Goal: Task Accomplishment & Management: Manage account settings

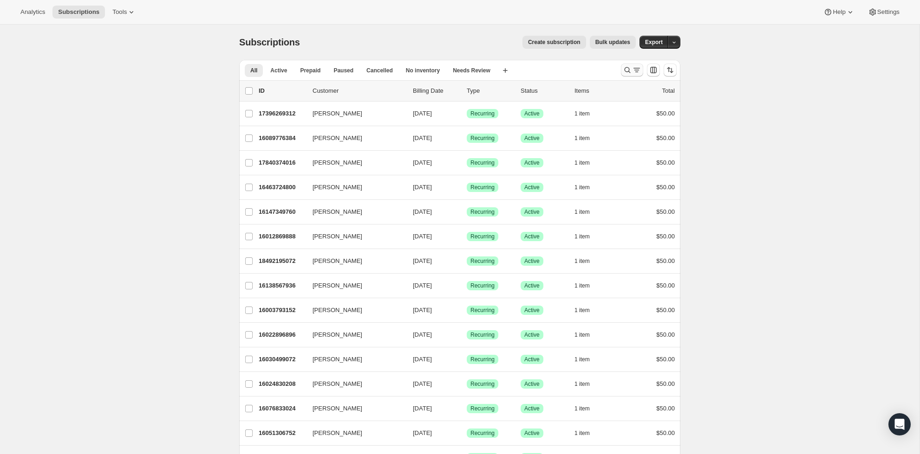
click at [632, 68] on icon "Search and filter results" at bounding box center [636, 69] width 9 height 9
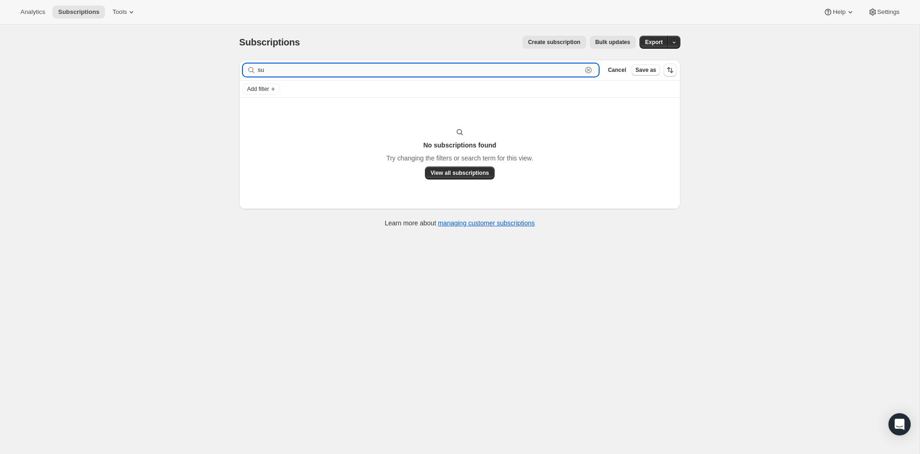
type input "s"
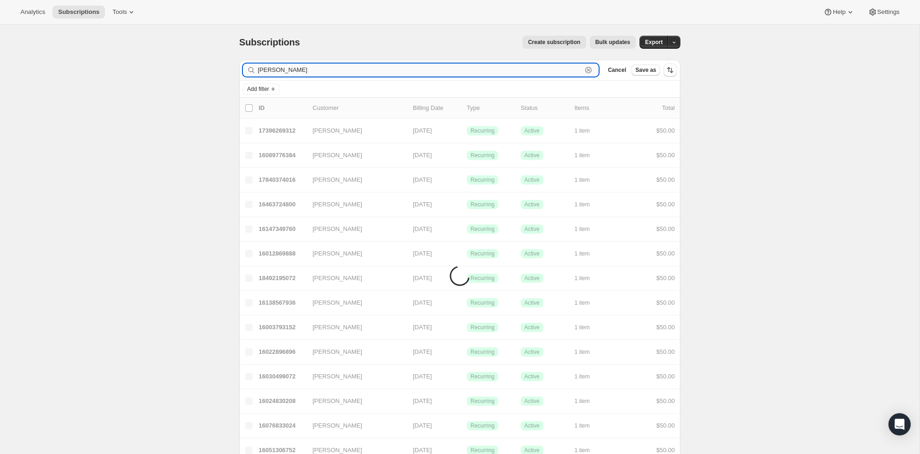
type input "[PERSON_NAME]"
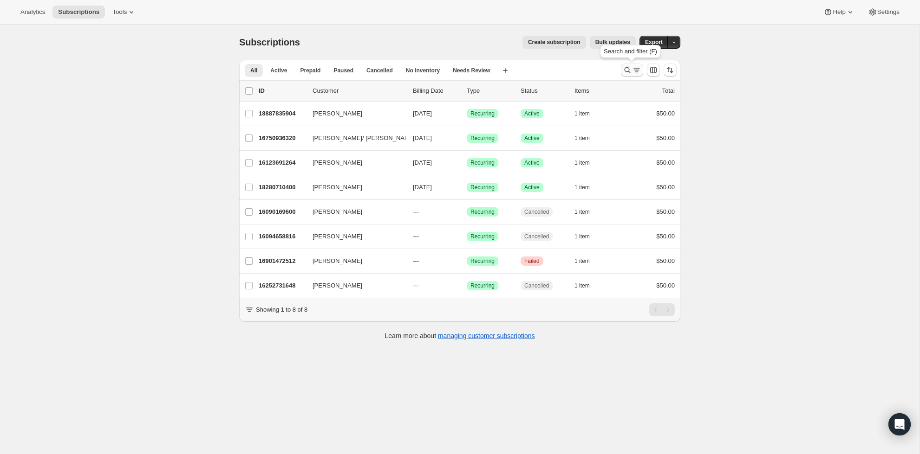
click at [624, 71] on icon "Search and filter results" at bounding box center [627, 70] width 6 height 6
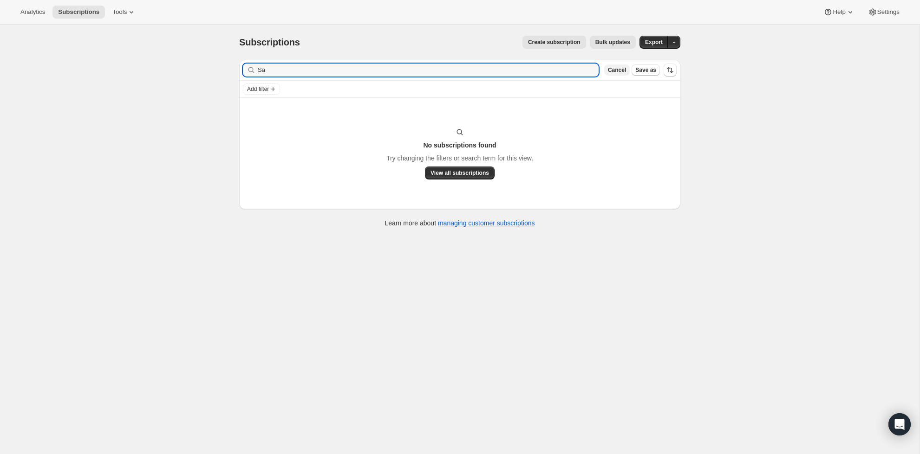
type input "S"
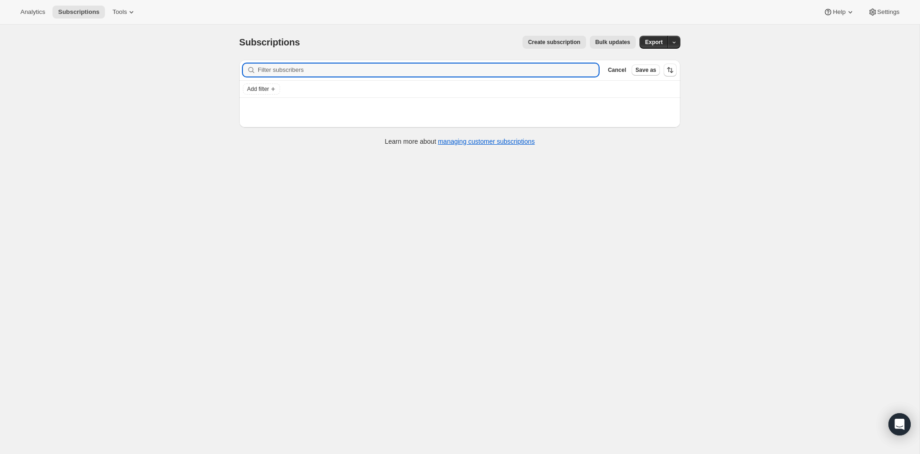
click at [760, 45] on div "Subscriptions. This page is ready Subscriptions Create subscription Bulk update…" at bounding box center [459, 252] width 919 height 454
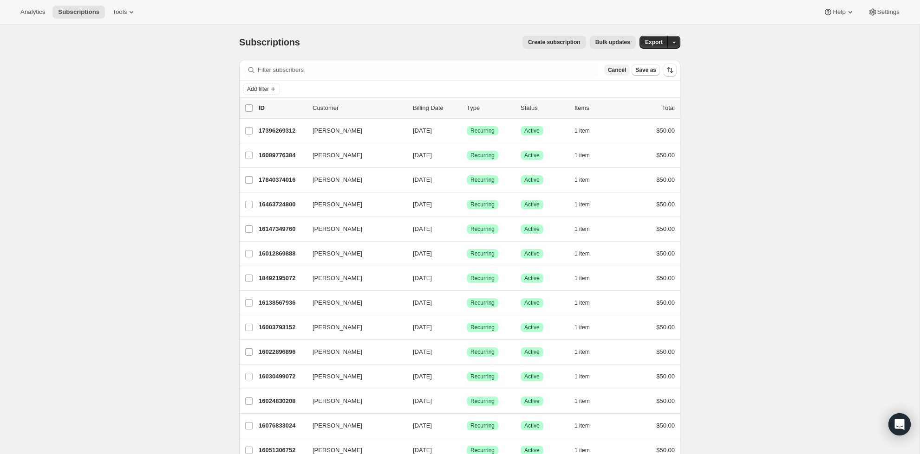
click at [610, 68] on span "Cancel" at bounding box center [617, 69] width 18 height 7
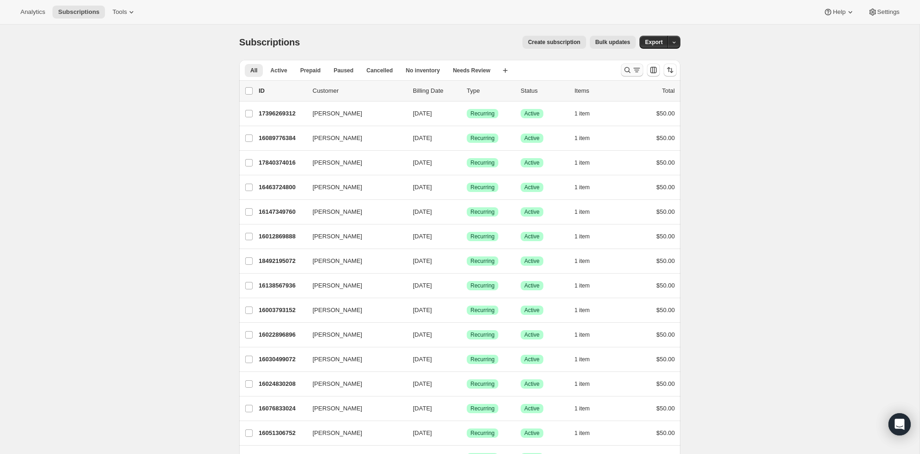
click at [625, 71] on icon "Search and filter results" at bounding box center [626, 69] width 9 height 9
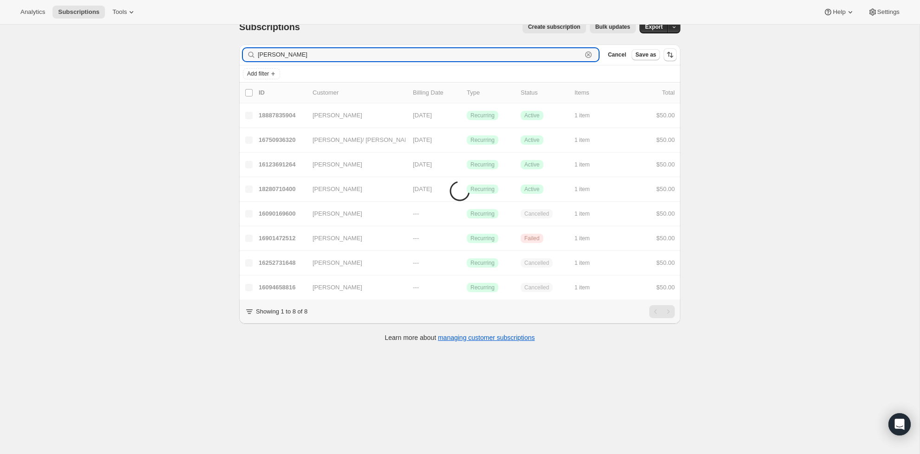
scroll to position [16, 0]
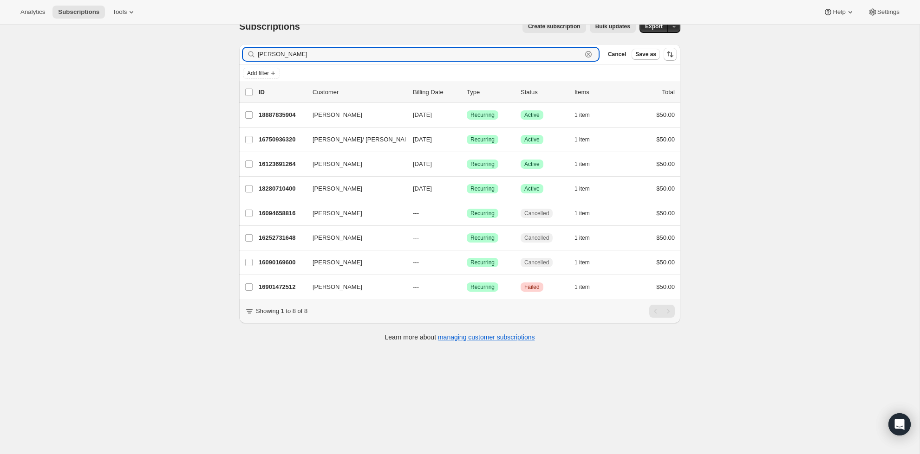
type input "[PERSON_NAME]"
drag, startPoint x: 599, startPoint y: 53, endPoint x: 594, endPoint y: 55, distance: 5.4
click at [599, 53] on div "Filter subscribers [PERSON_NAME] Cancel Save as" at bounding box center [460, 54] width 434 height 13
